Goal: Find specific page/section: Find specific page/section

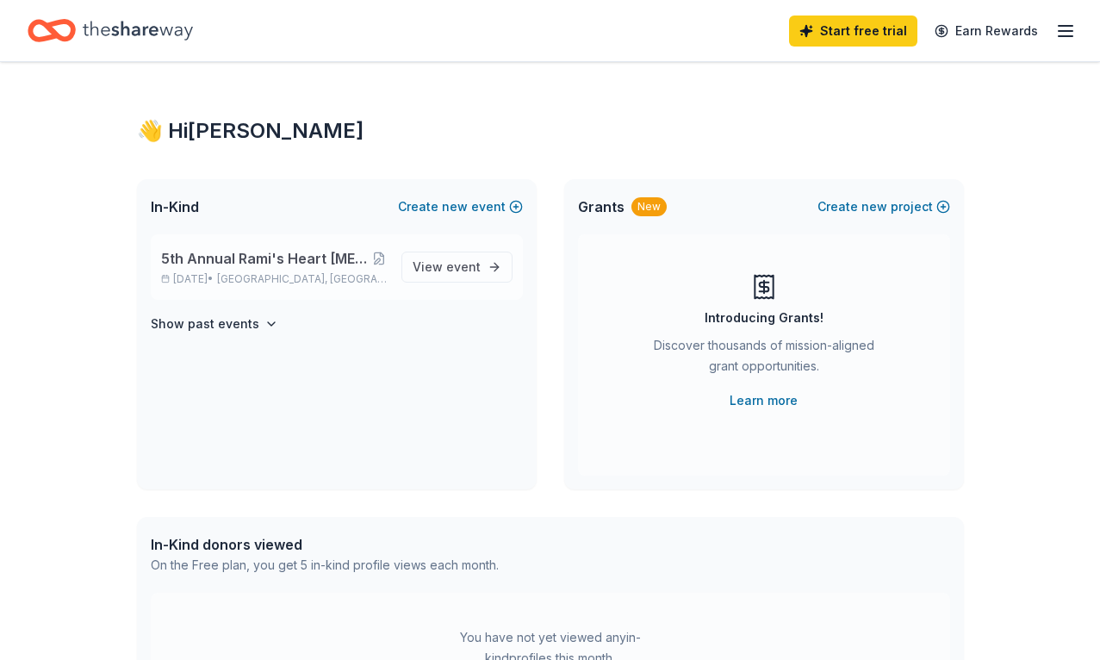
click at [264, 258] on span "5th Annual Rami's Heart [MEDICAL_DATA] Memorial Holiday Social" at bounding box center [266, 258] width 210 height 21
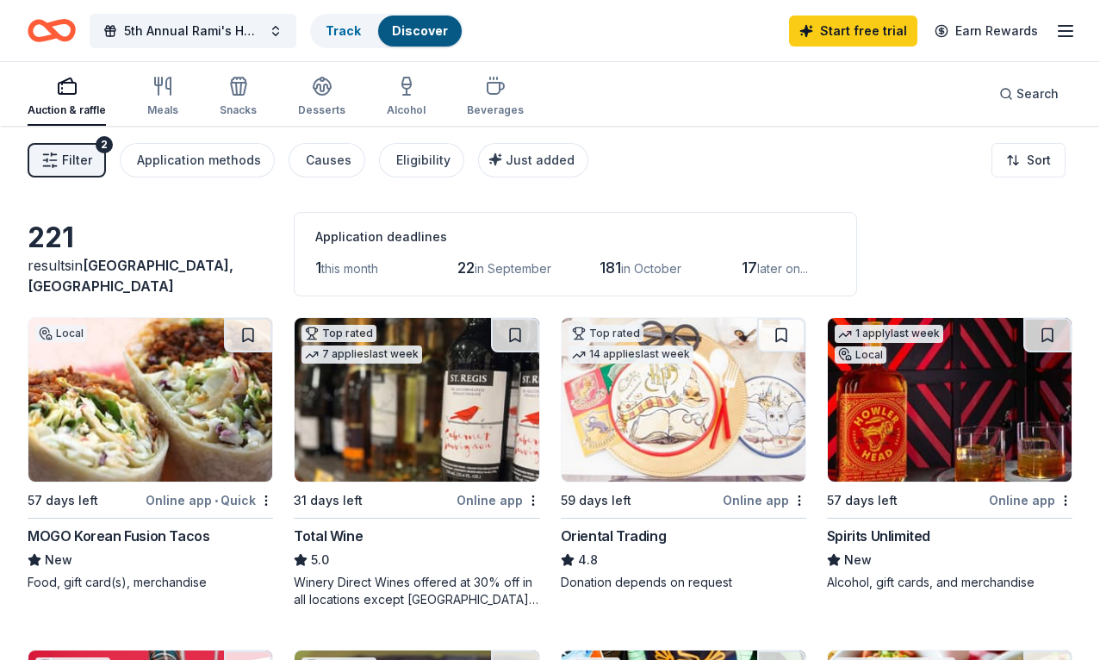
click at [59, 157] on icon "button" at bounding box center [49, 160] width 17 height 17
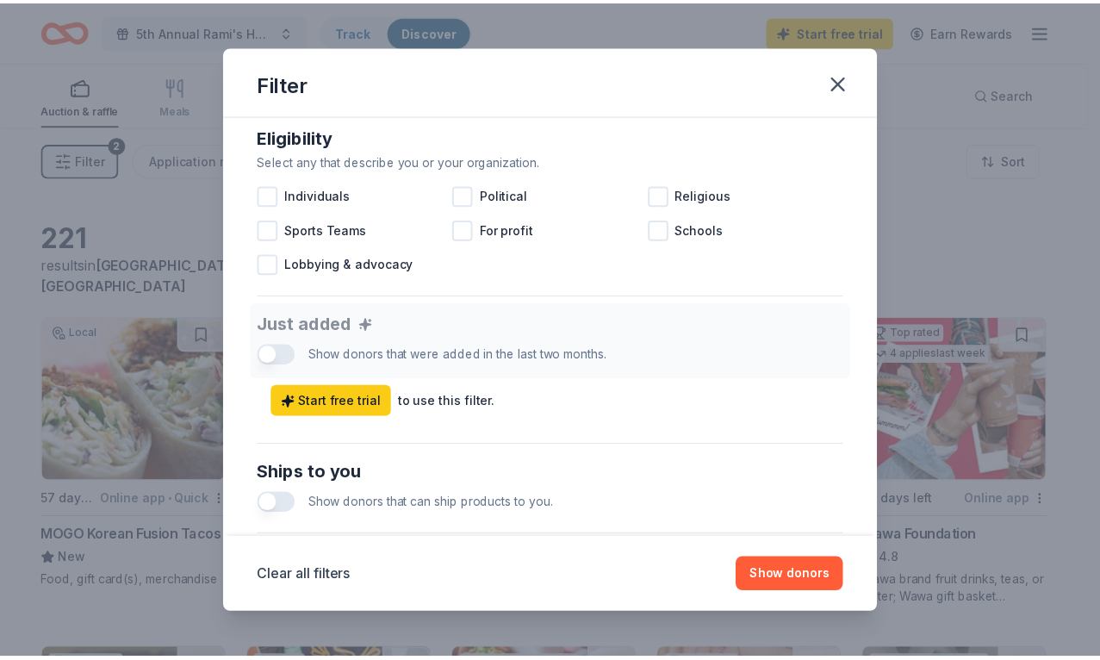
scroll to position [485, 0]
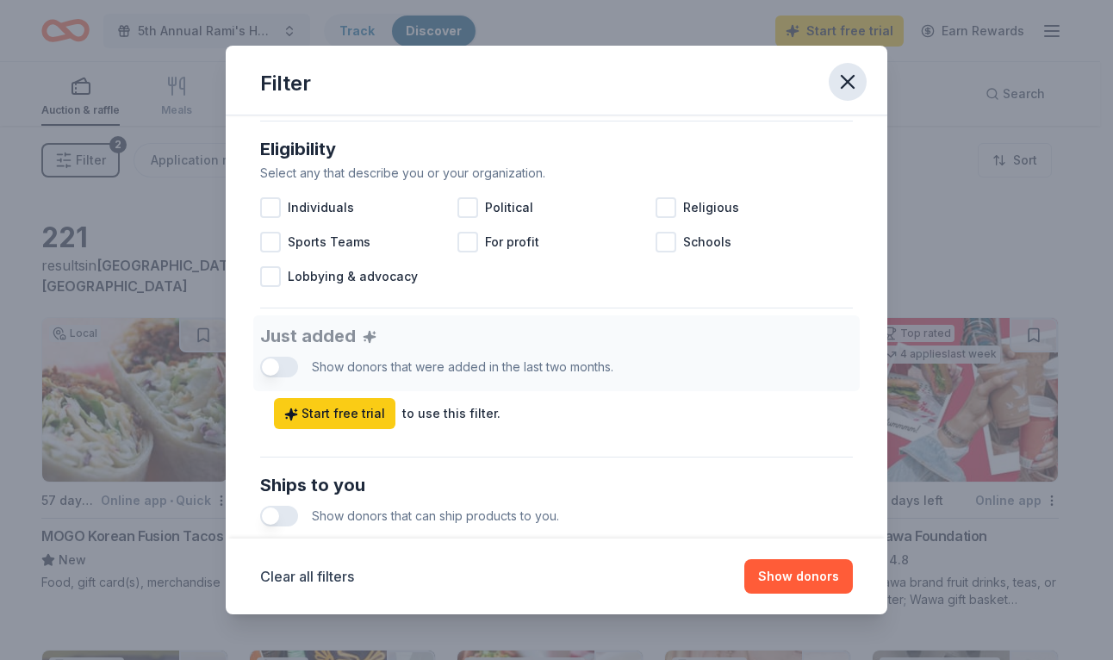
click at [844, 74] on icon "button" at bounding box center [847, 82] width 24 height 24
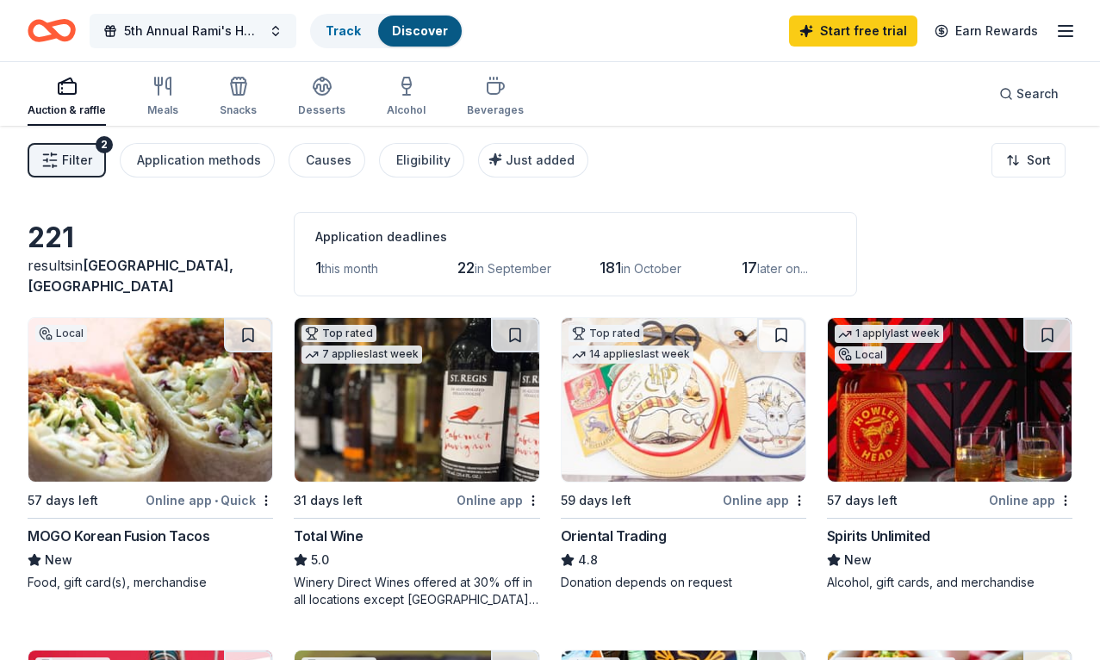
click at [194, 27] on span "5th Annual Rami's Heart [MEDICAL_DATA] Memorial Holiday Social" at bounding box center [193, 31] width 138 height 21
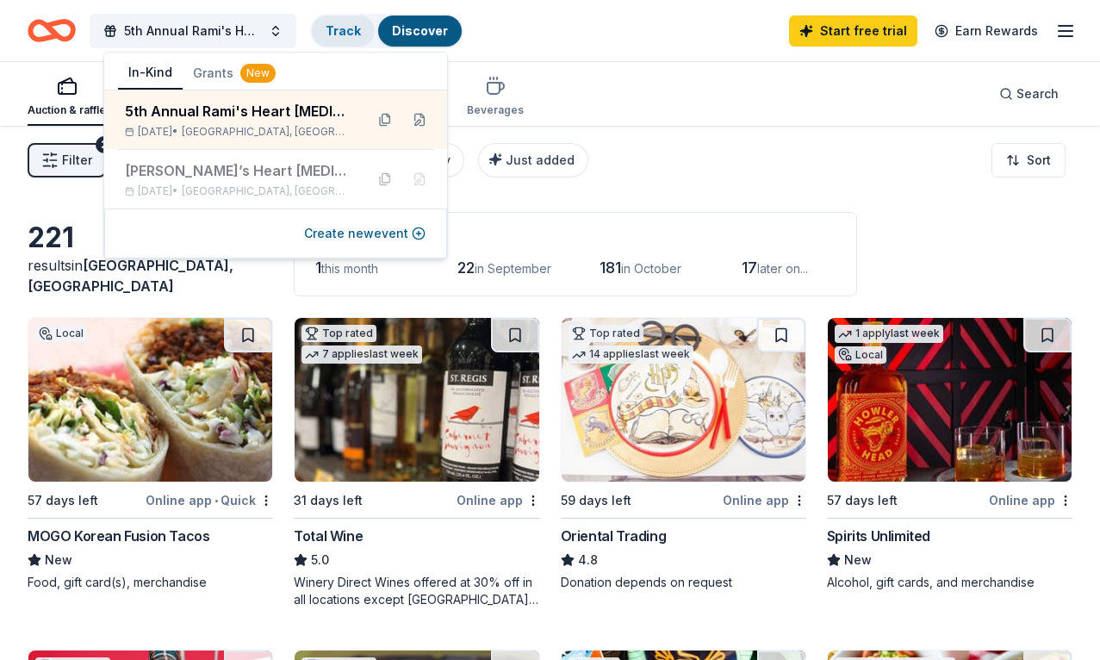
click at [344, 23] on link "Track" at bounding box center [343, 30] width 35 height 15
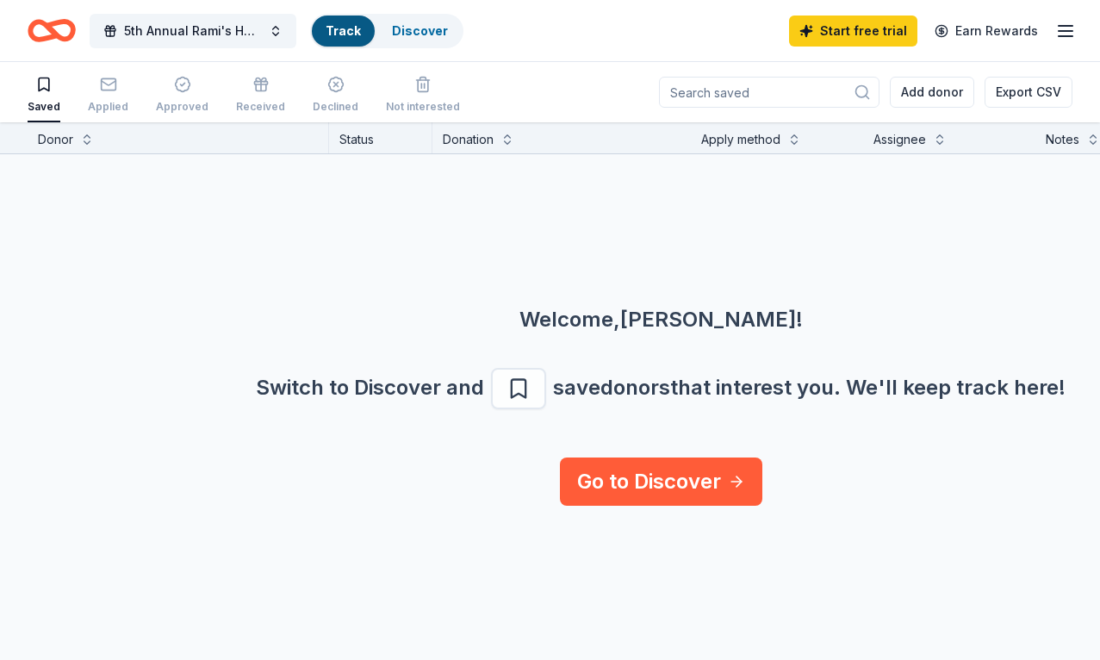
scroll to position [1, 0]
click at [358, 27] on link "Track" at bounding box center [343, 30] width 35 height 15
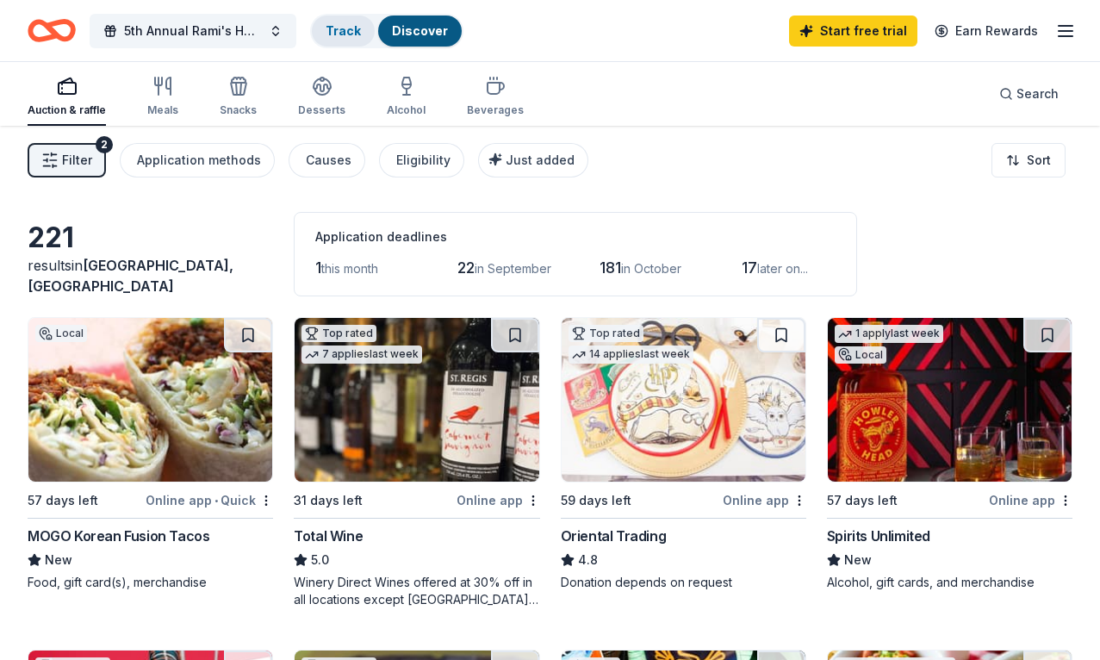
click at [344, 32] on link "Track" at bounding box center [343, 30] width 35 height 15
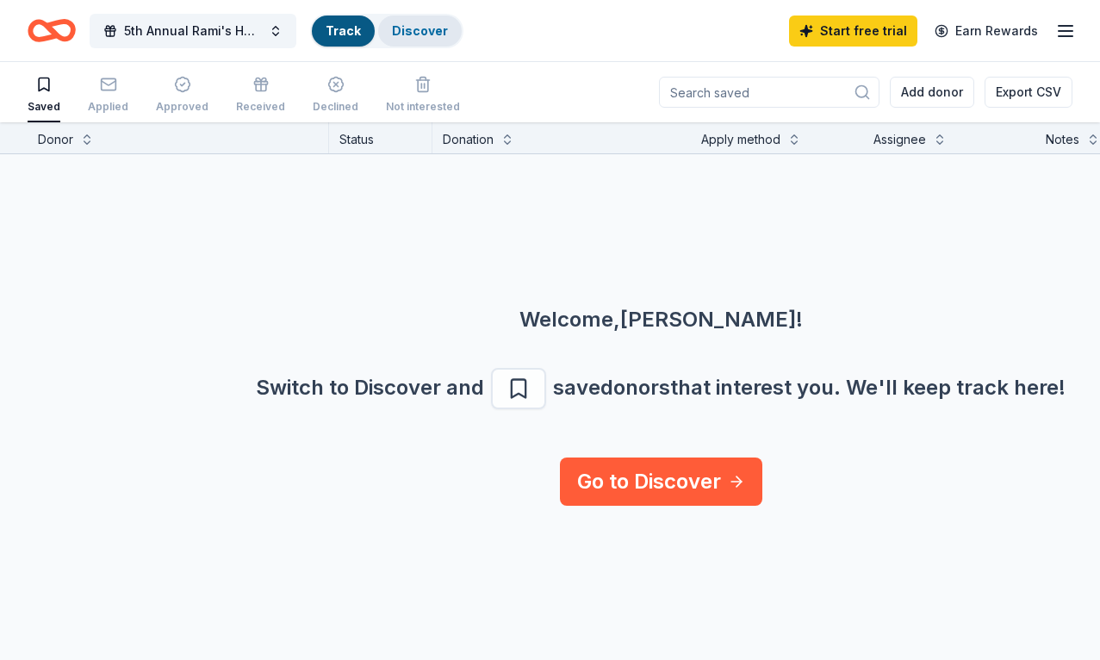
click at [423, 29] on link "Discover" at bounding box center [420, 30] width 56 height 15
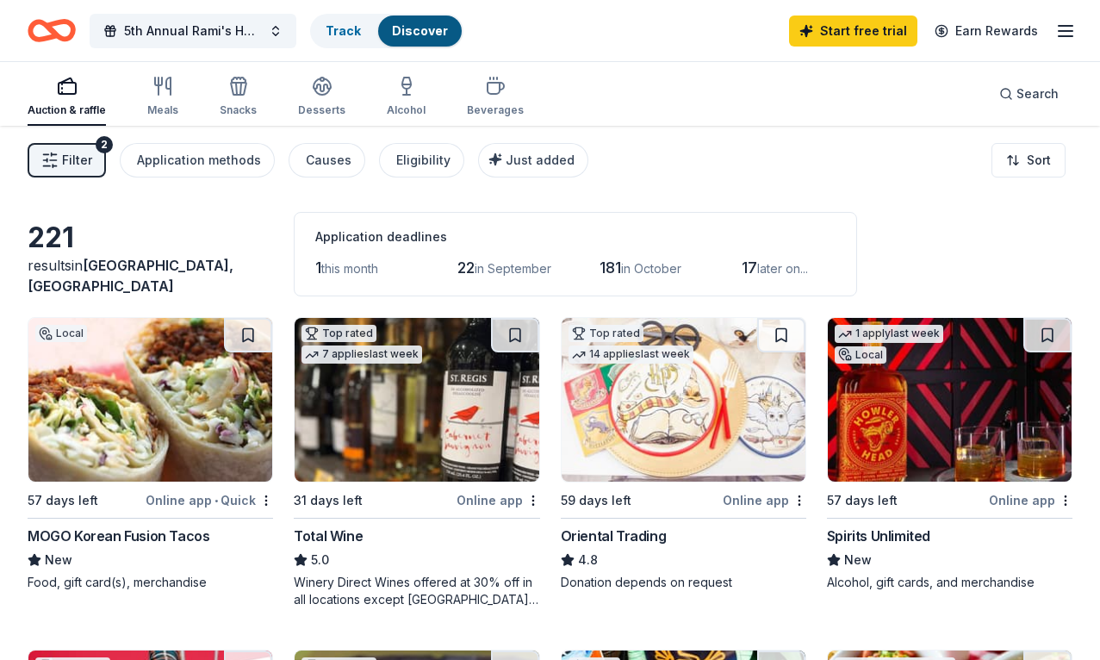
click at [77, 156] on span "Filter" at bounding box center [77, 160] width 30 height 21
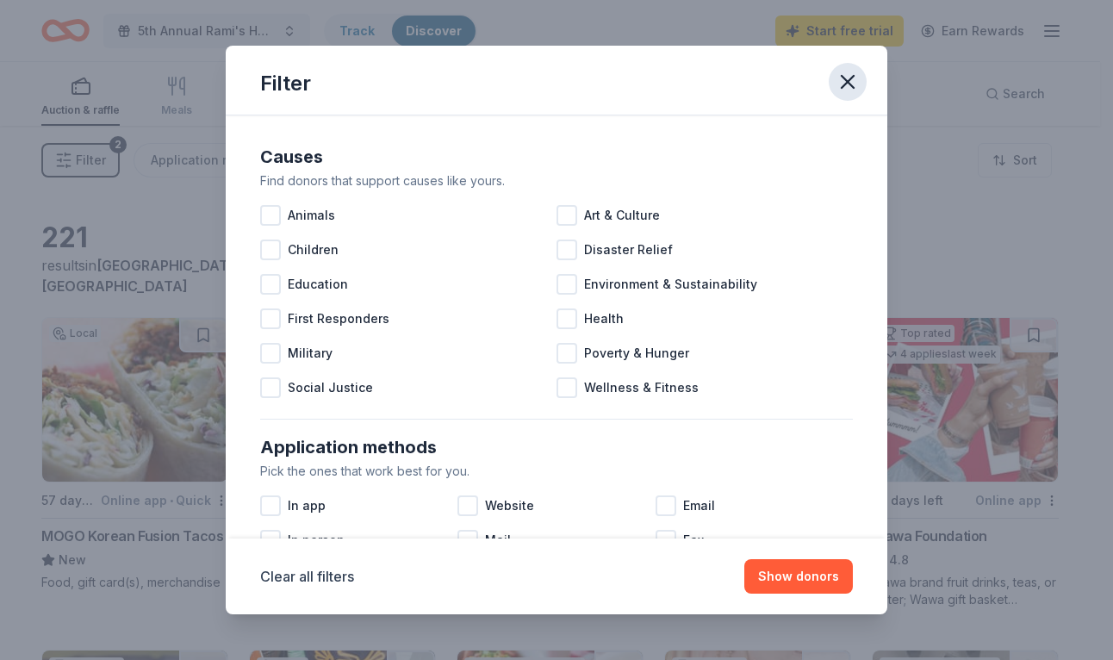
click at [848, 76] on icon "button" at bounding box center [847, 82] width 24 height 24
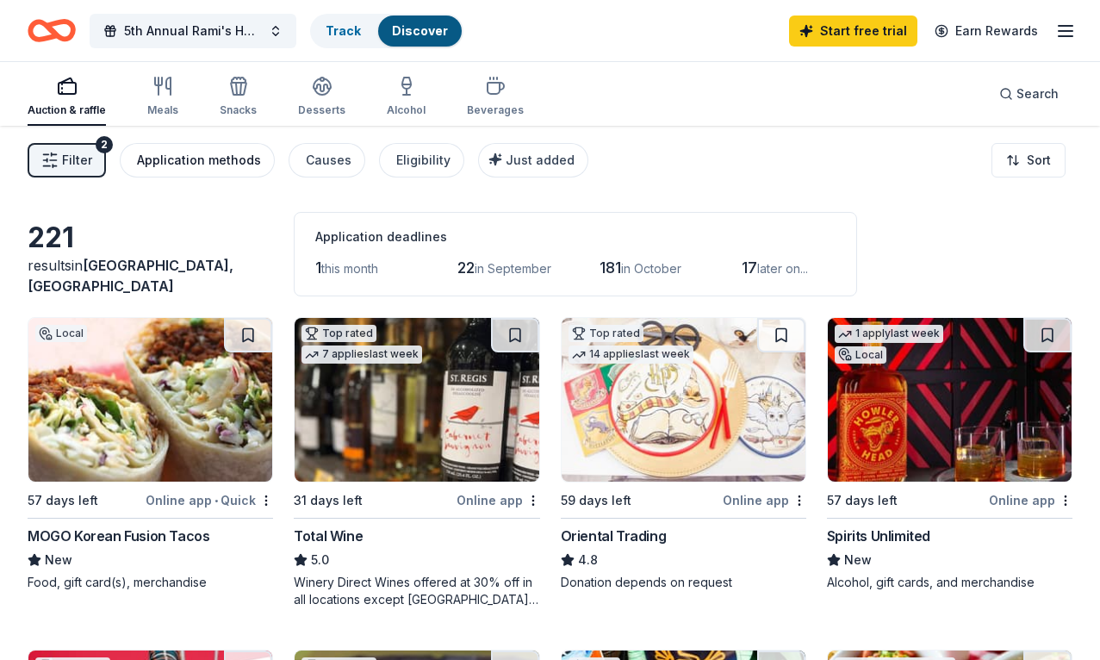
click at [241, 166] on div "Application methods" at bounding box center [199, 160] width 124 height 21
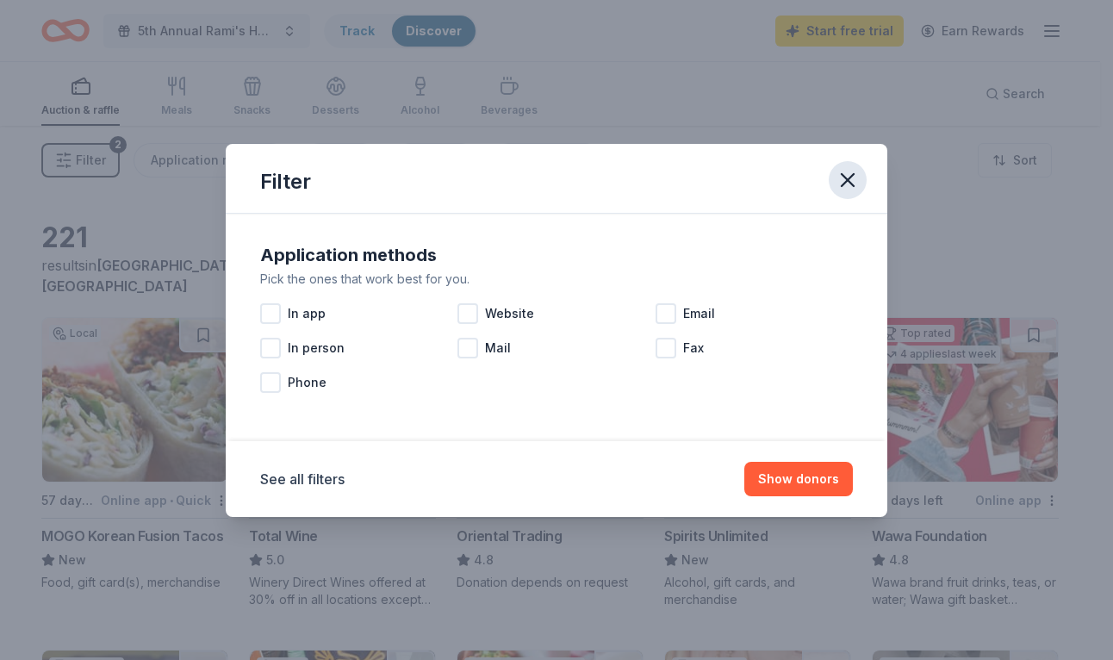
click at [844, 177] on icon "button" at bounding box center [847, 180] width 12 height 12
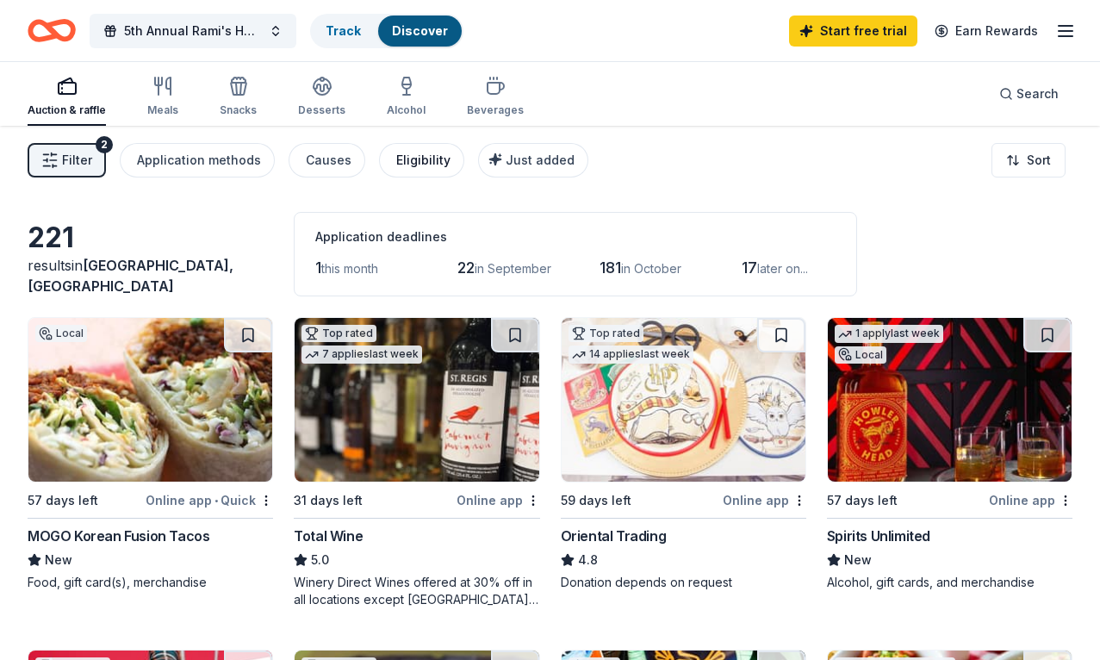
click at [435, 166] on div "Eligibility" at bounding box center [423, 160] width 54 height 21
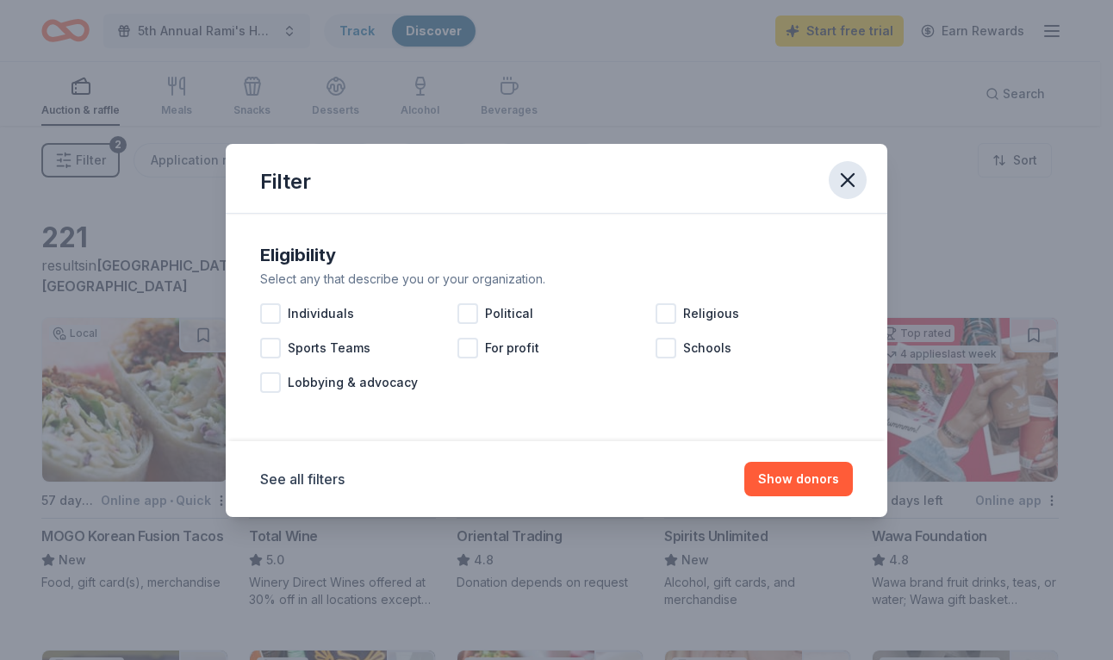
click at [850, 172] on icon "button" at bounding box center [847, 180] width 24 height 24
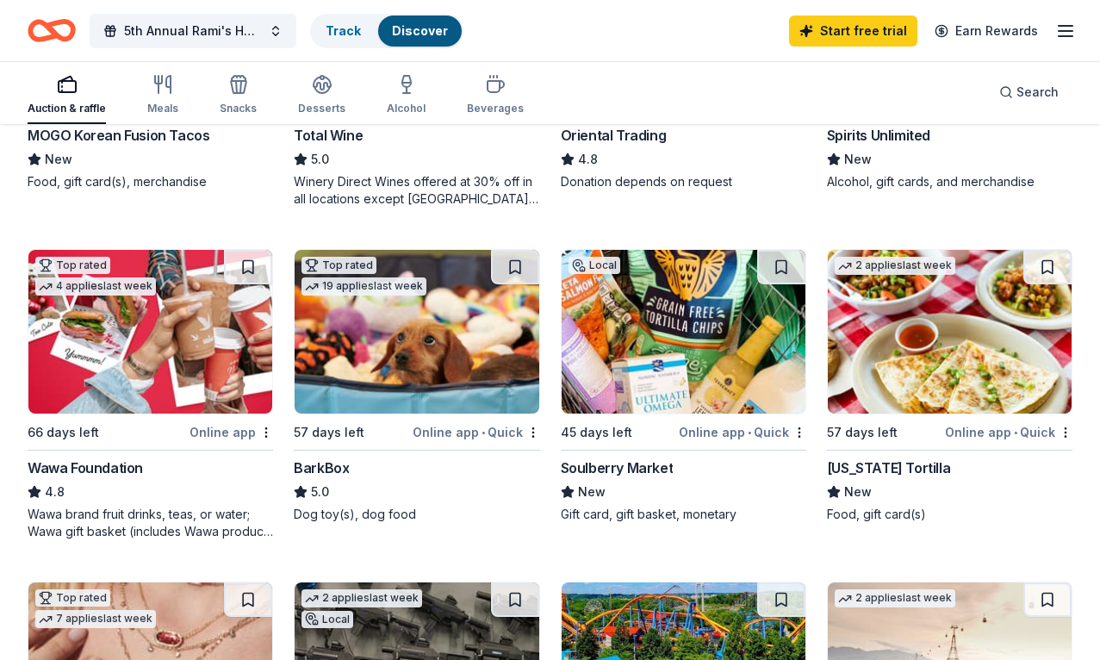
scroll to position [431, 0]
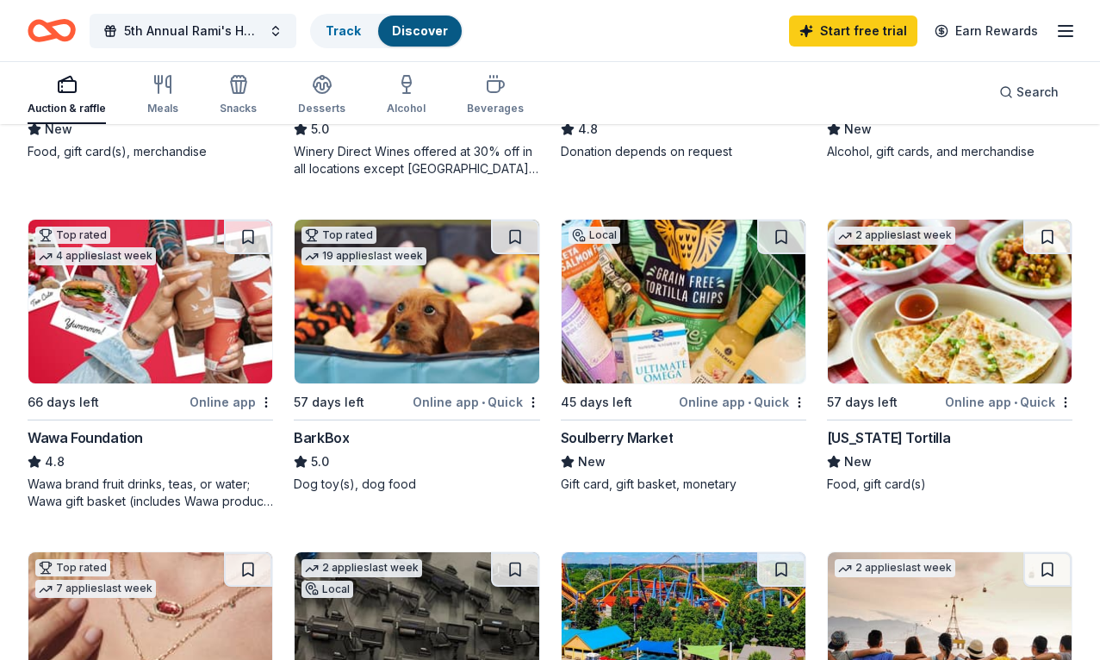
click at [272, 552] on img at bounding box center [150, 634] width 244 height 164
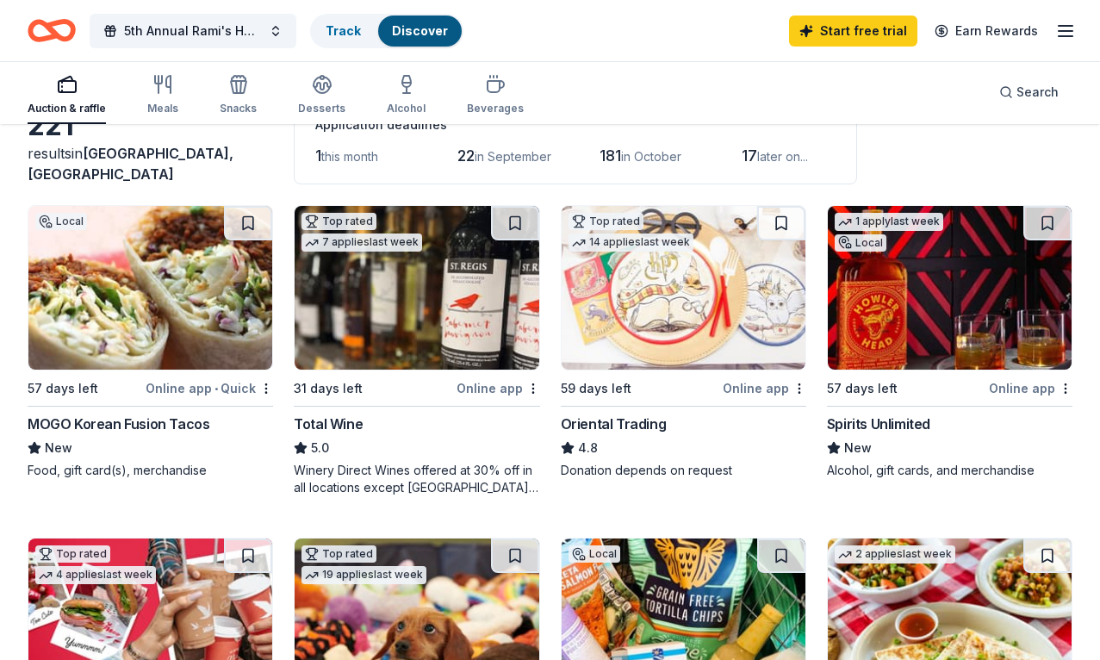
scroll to position [0, 0]
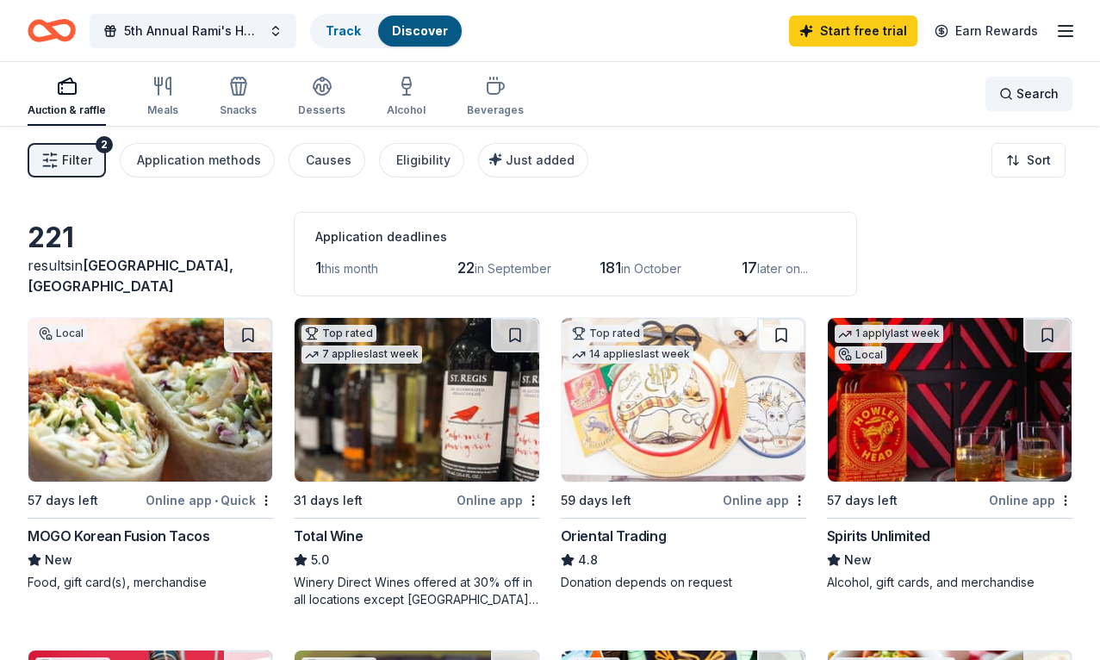
click at [1016, 96] on span "Search" at bounding box center [1037, 94] width 42 height 21
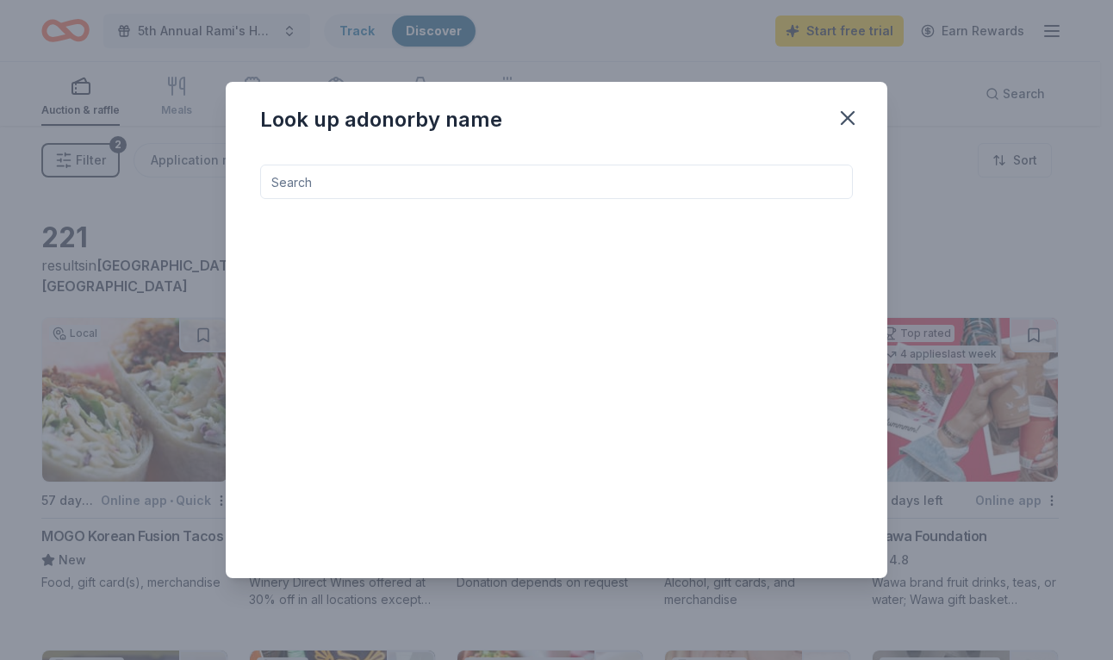
click at [559, 172] on input at bounding box center [556, 181] width 593 height 34
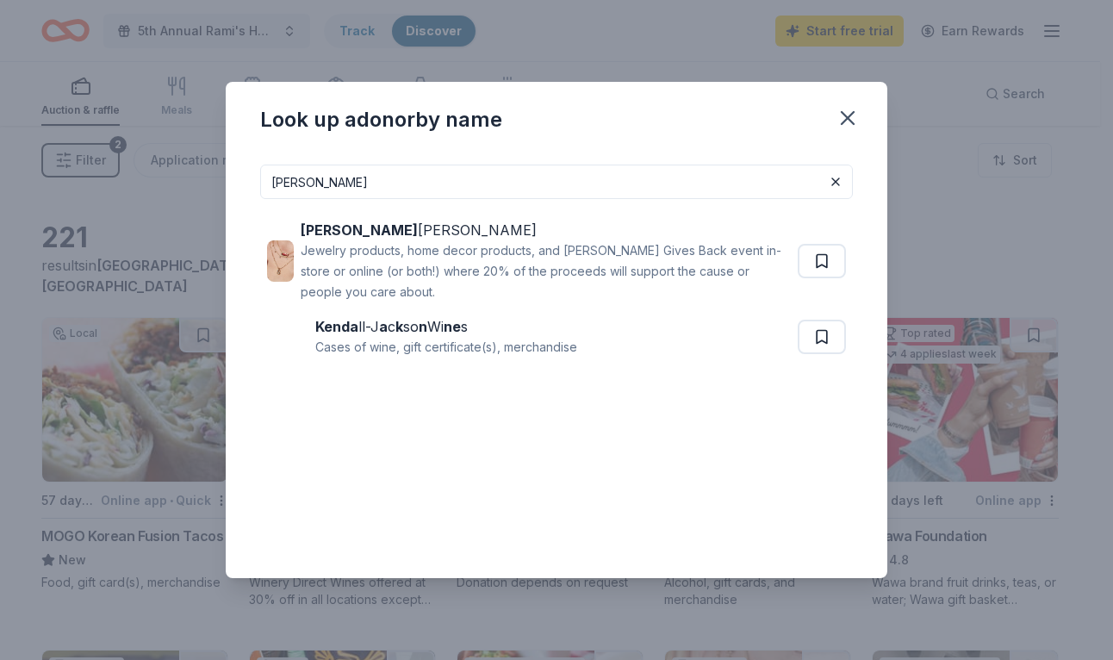
type input "kendra"
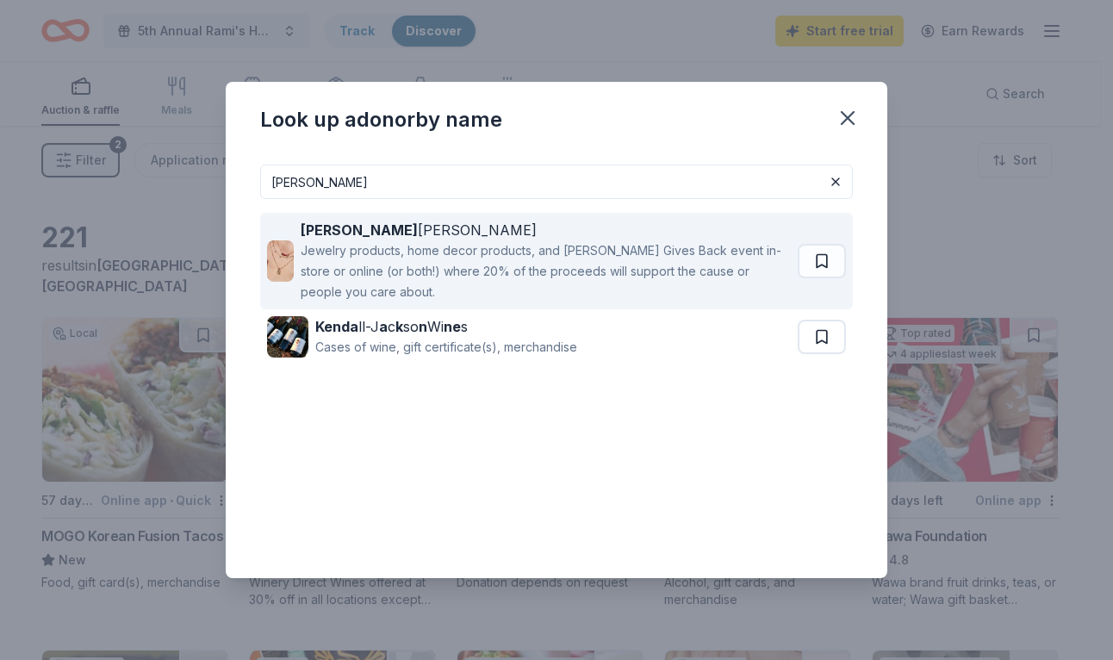
click at [361, 238] on div "Kendra Scott" at bounding box center [546, 230] width 490 height 21
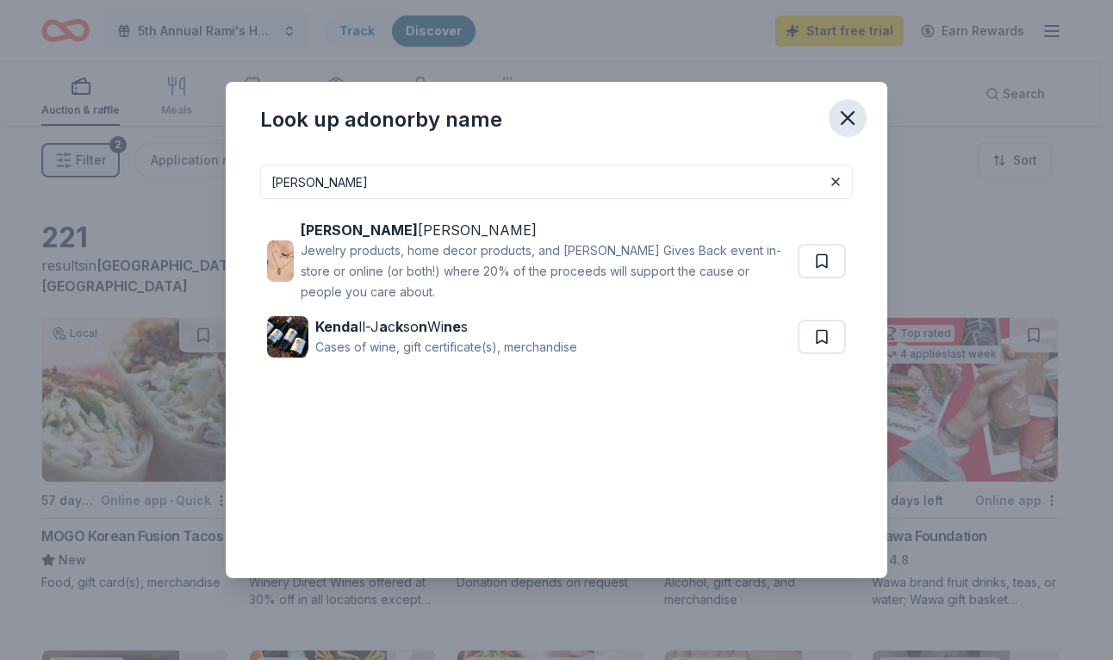
click at [844, 109] on icon "button" at bounding box center [847, 118] width 24 height 24
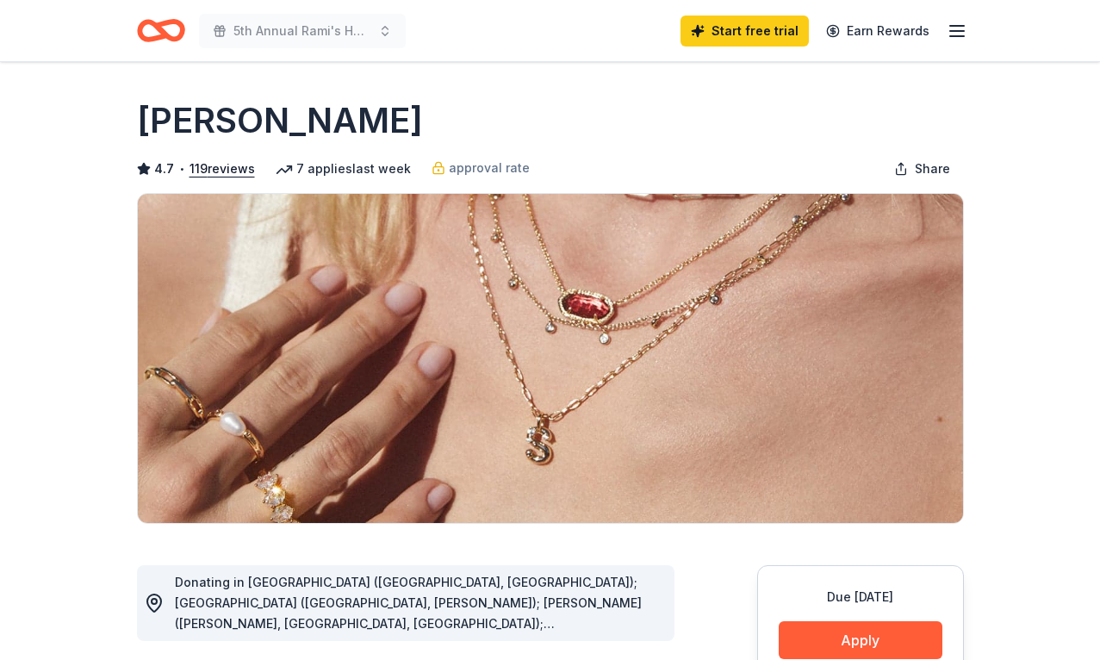
click at [959, 34] on icon "button" at bounding box center [957, 31] width 21 height 21
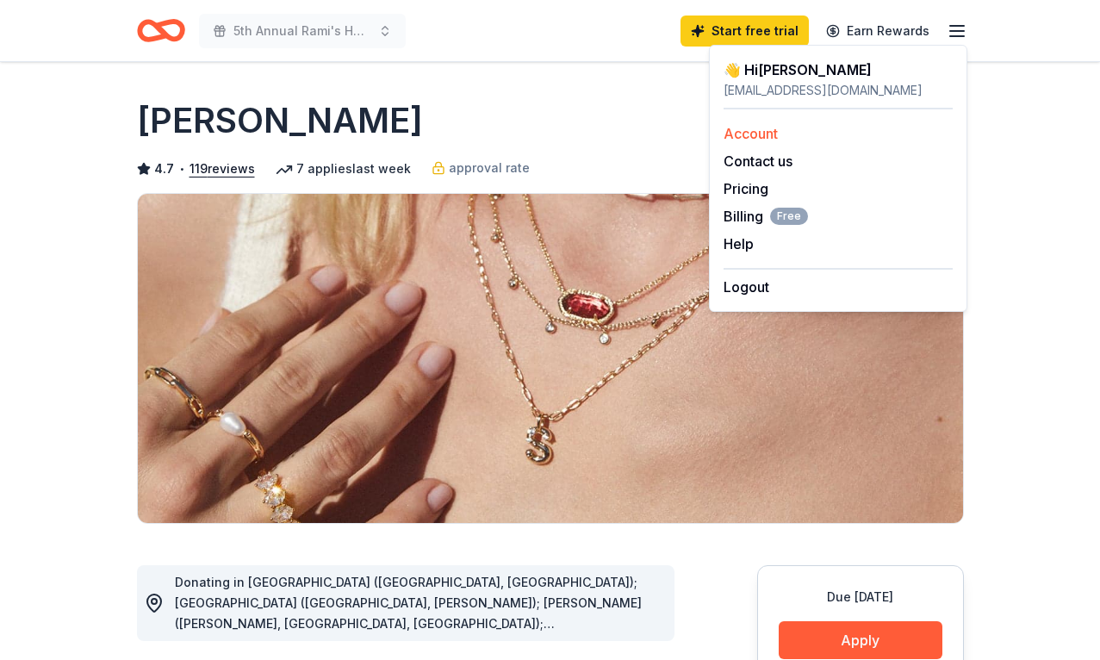
click at [756, 134] on link "Account" at bounding box center [750, 133] width 54 height 17
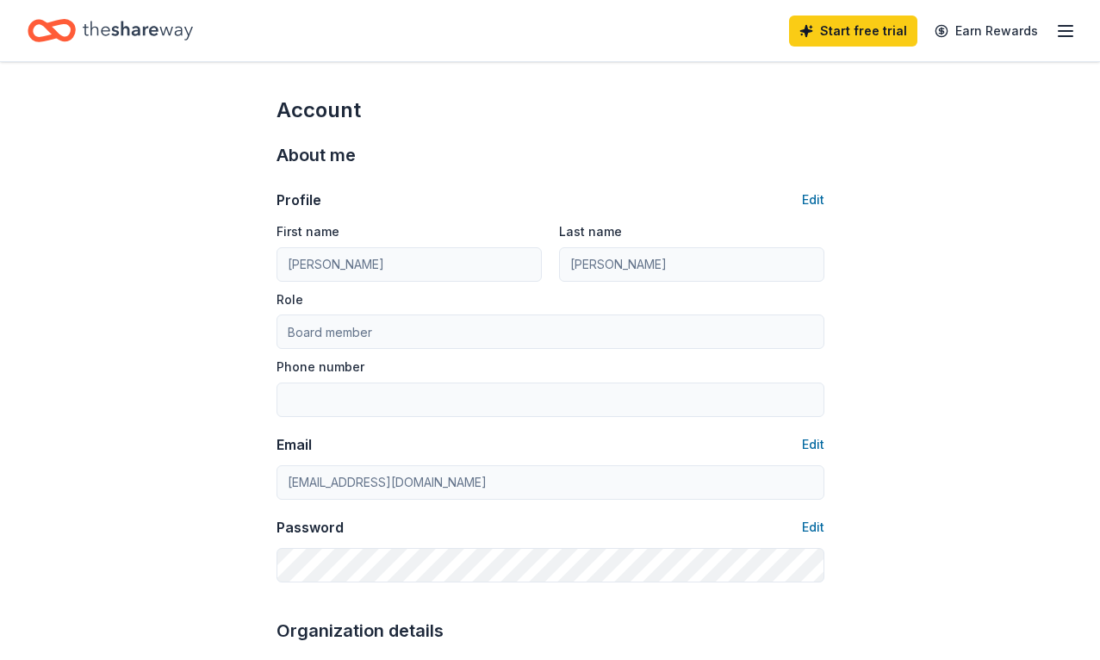
click at [71, 40] on icon "Home" at bounding box center [52, 30] width 48 height 40
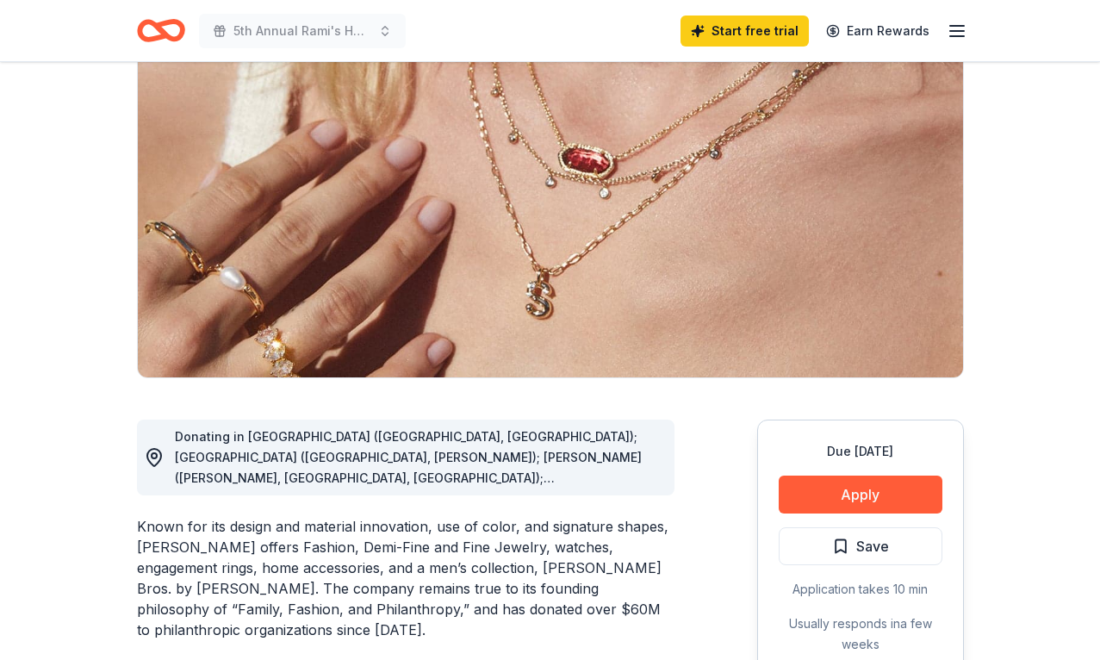
scroll to position [172, 0]
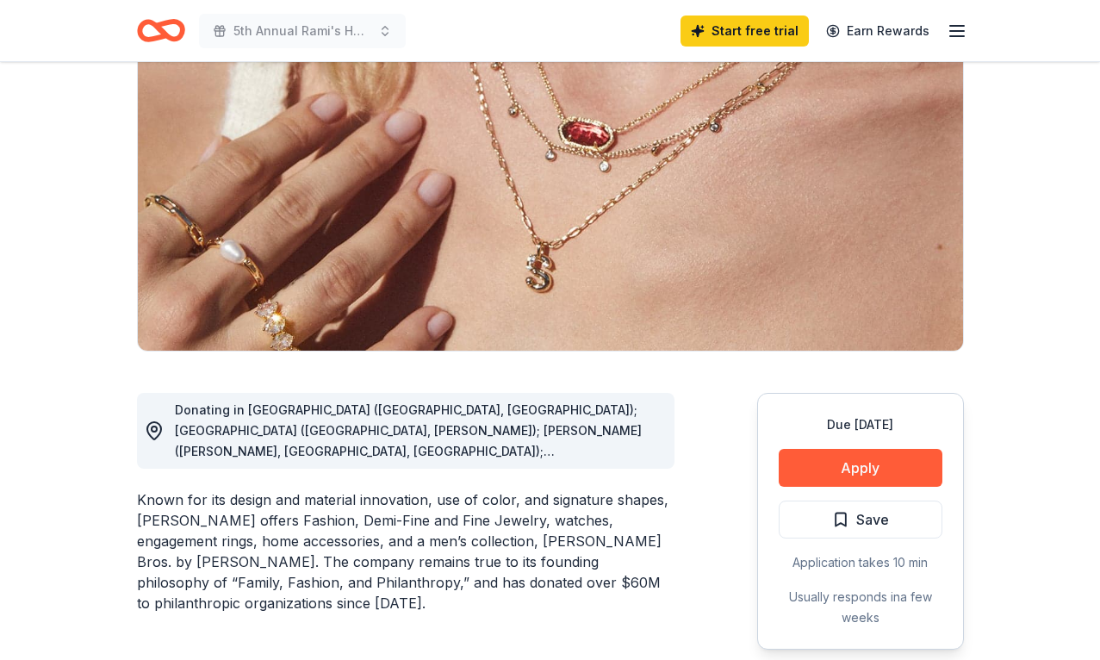
click at [611, 441] on div "Donating in [GEOGRAPHIC_DATA] ([GEOGRAPHIC_DATA], [GEOGRAPHIC_DATA]); [GEOGRAPH…" at bounding box center [418, 431] width 486 height 62
click at [611, 449] on span "Donating in [GEOGRAPHIC_DATA] ([GEOGRAPHIC_DATA], [GEOGRAPHIC_DATA]); [GEOGRAPH…" at bounding box center [408, 626] width 467 height 449
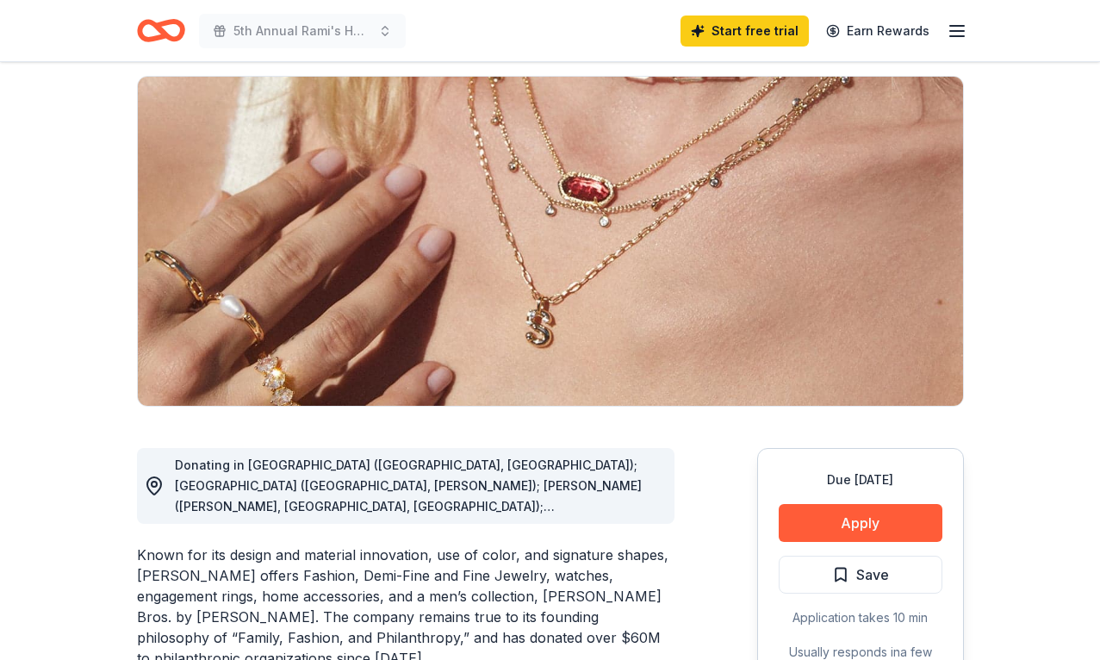
scroll to position [0, 0]
